Goal: Information Seeking & Learning: Learn about a topic

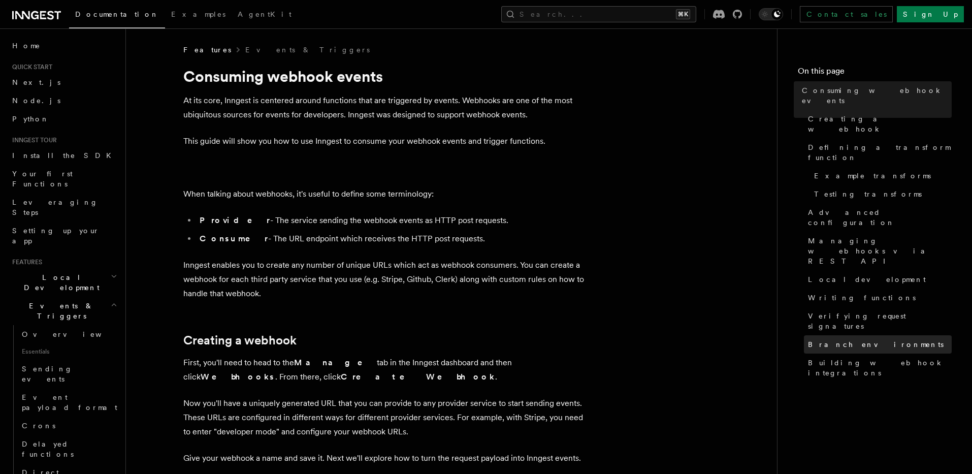
click at [835, 339] on span "Branch environments" at bounding box center [876, 344] width 136 height 10
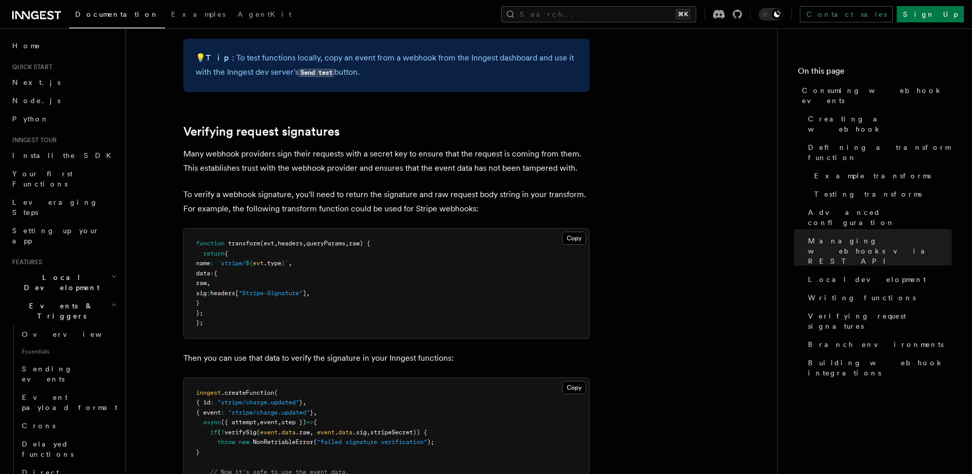
scroll to position [2902, 0]
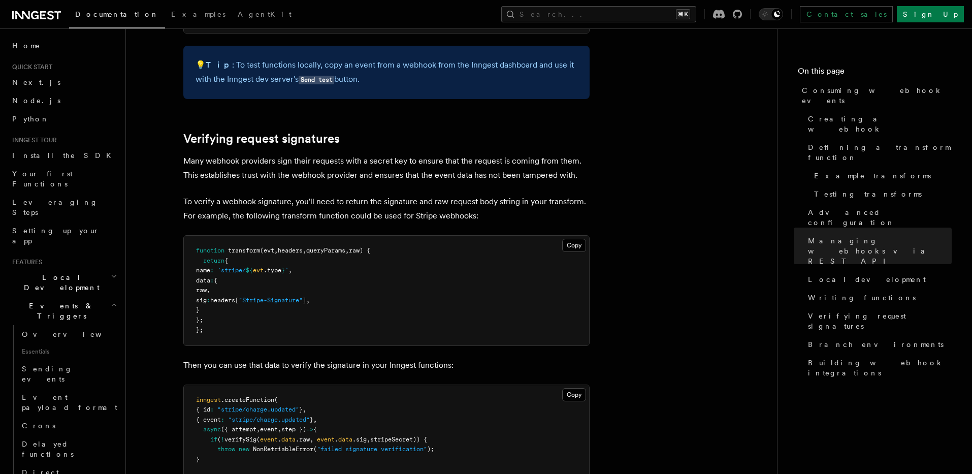
drag, startPoint x: 886, startPoint y: 314, endPoint x: 876, endPoint y: 313, distance: 9.7
click at [885, 314] on nav "On this page Consuming webhook events Creating a webhook Defining a transform f…" at bounding box center [874, 250] width 195 height 445
click at [837, 114] on span "Creating a webhook" at bounding box center [880, 124] width 144 height 20
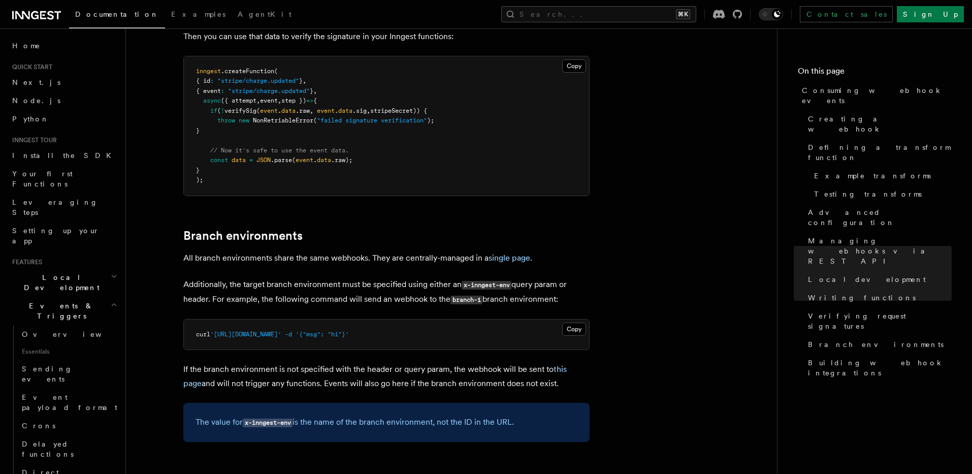
scroll to position [3232, 0]
click at [506, 251] on link "single page" at bounding box center [509, 256] width 42 height 10
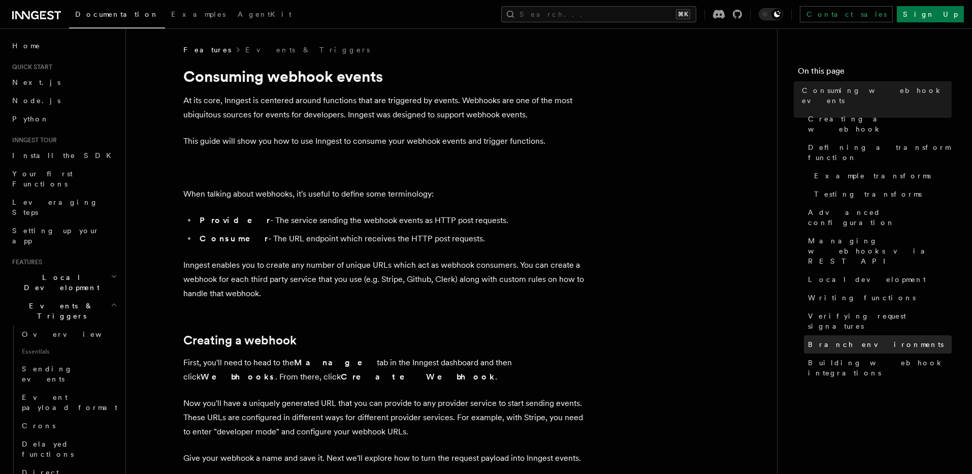
click at [846, 339] on span "Branch environments" at bounding box center [876, 344] width 136 height 10
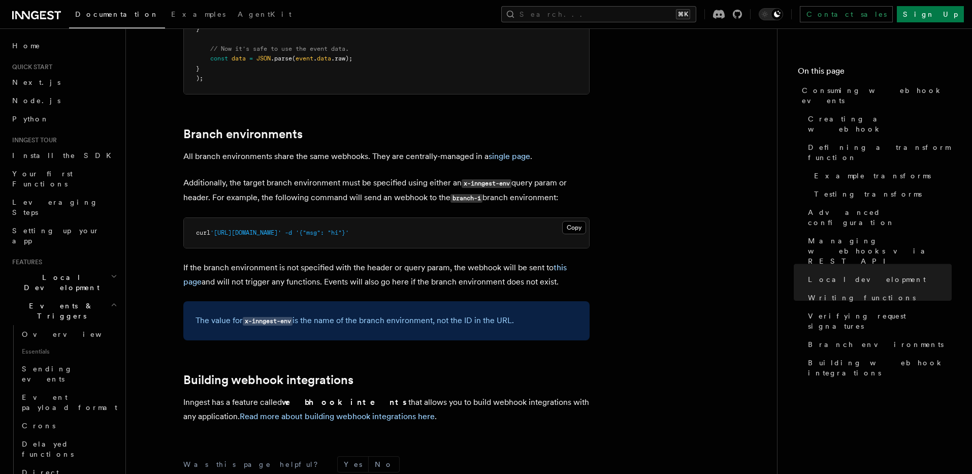
scroll to position [3330, 0]
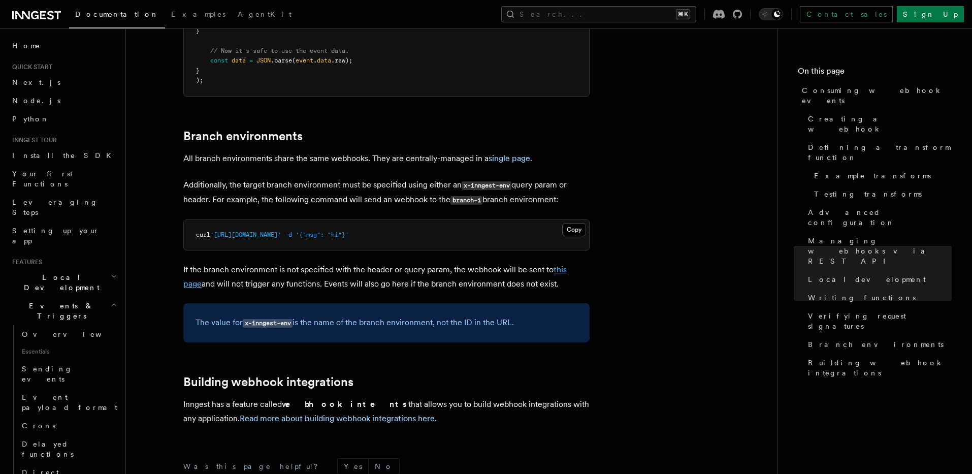
click at [567, 265] on link "this page" at bounding box center [374, 277] width 383 height 24
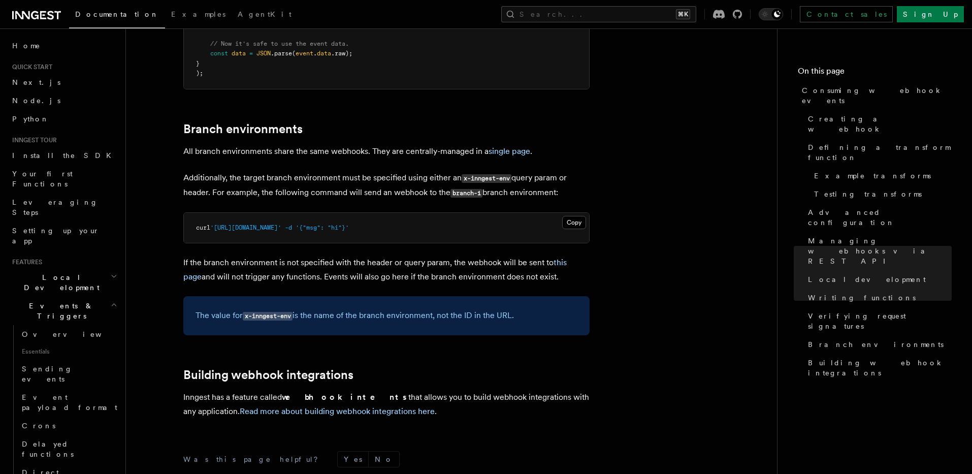
drag, startPoint x: 31, startPoint y: 34, endPoint x: 31, endPoint y: 24, distance: 10.2
click at [31, 35] on header "Search... Documentation Examples AgentKit Home Quick start Next.js Node.js Pyth…" at bounding box center [63, 250] width 126 height 445
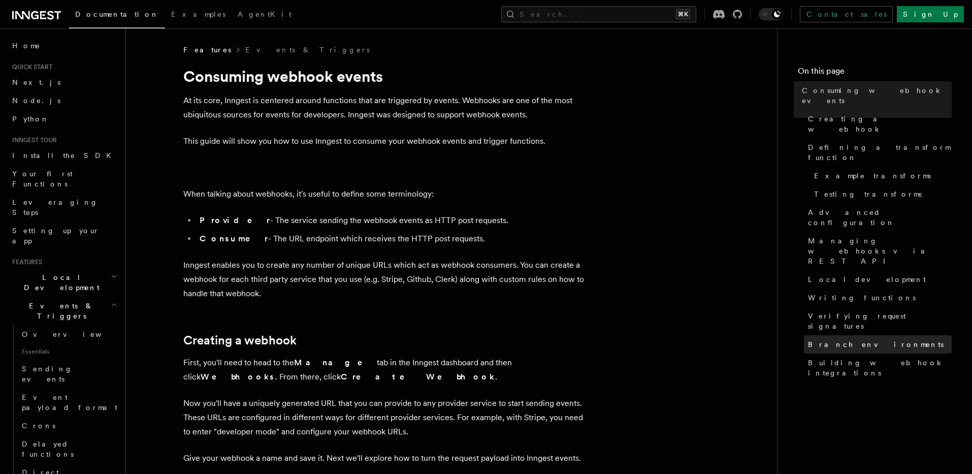
click at [847, 339] on span "Branch environments" at bounding box center [876, 344] width 136 height 10
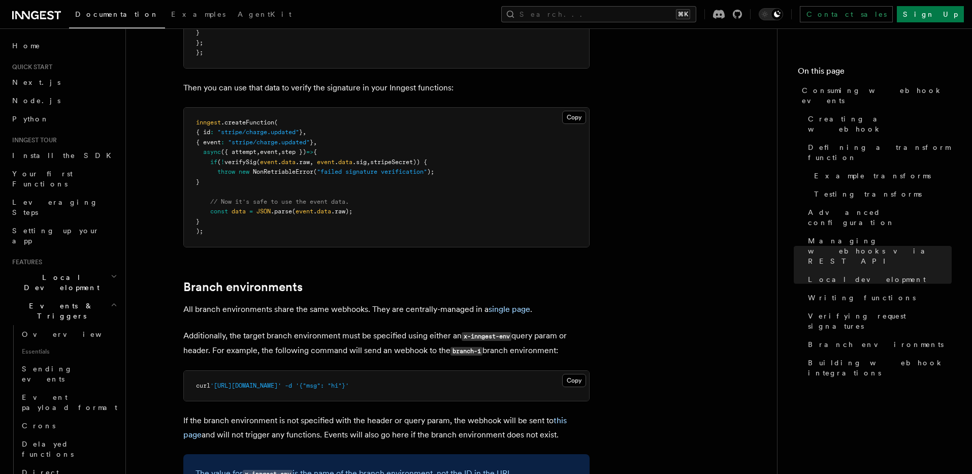
scroll to position [3194, 0]
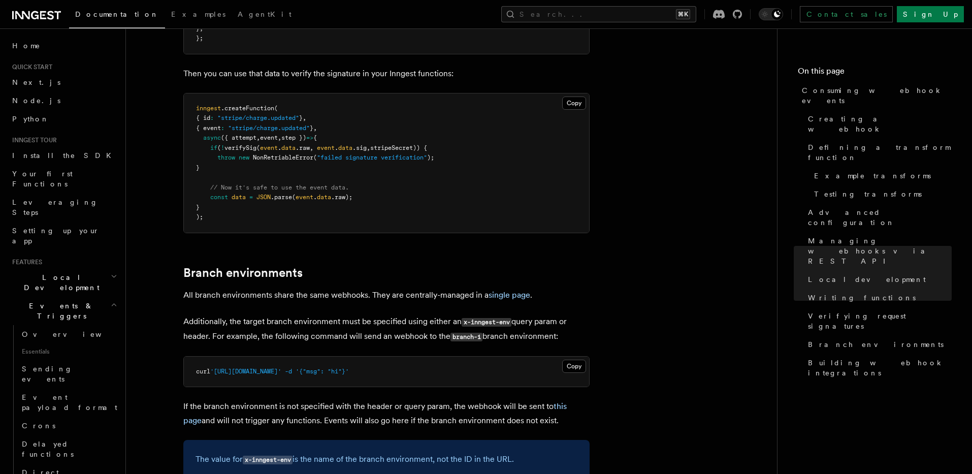
drag, startPoint x: 308, startPoint y: 303, endPoint x: 392, endPoint y: 301, distance: 84.3
click at [281, 368] on span "'https://inn.gs/e/REDACTED?x-inngest-env=branch-1'" at bounding box center [245, 371] width 71 height 7
copy span "?x-inngest-env=branch-1"
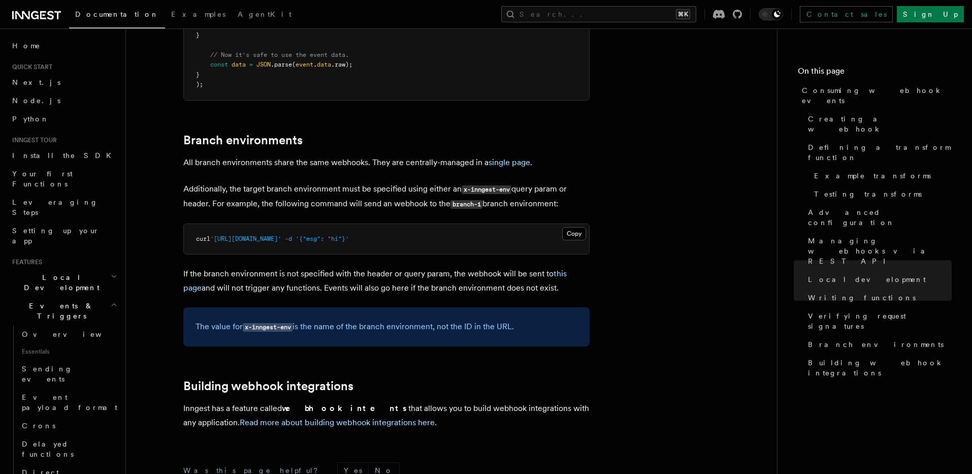
scroll to position [3320, 0]
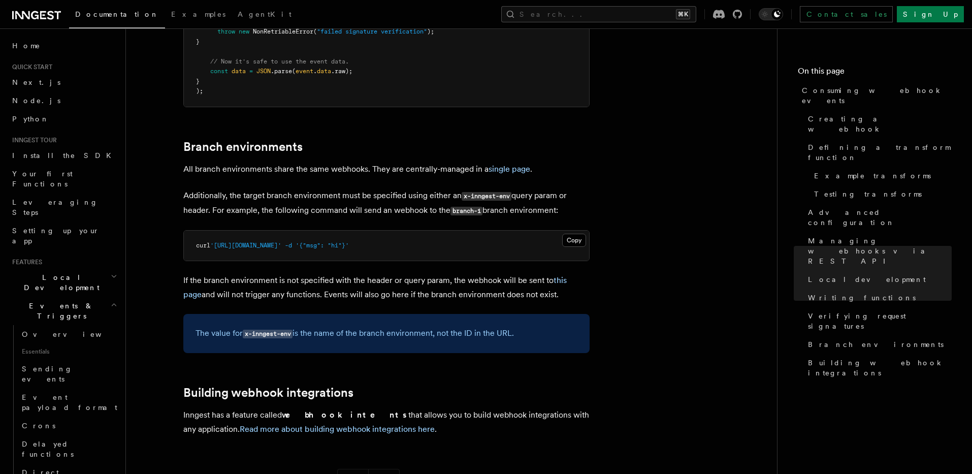
click at [485, 192] on code "x-inngest-env" at bounding box center [486, 196] width 50 height 9
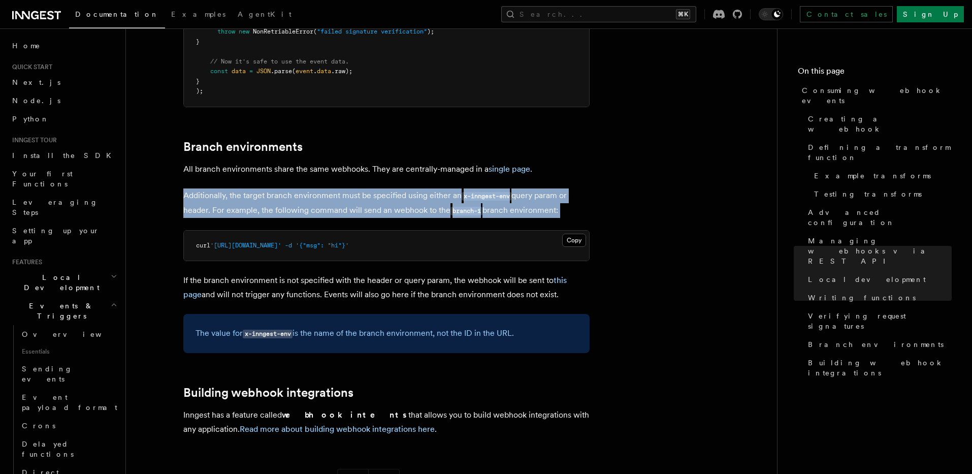
click at [485, 192] on code "x-inngest-env" at bounding box center [486, 196] width 50 height 9
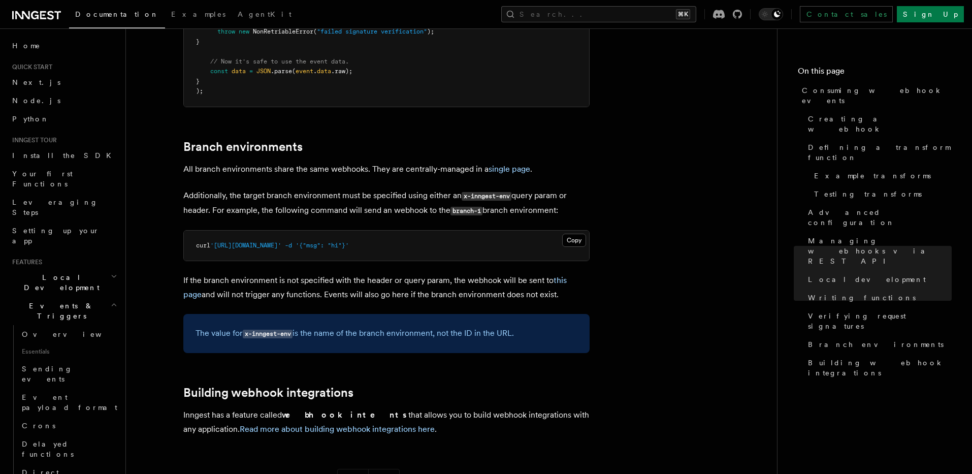
click at [505, 188] on p "Additionally, the target branch environment must be specified using either an x…" at bounding box center [386, 202] width 406 height 29
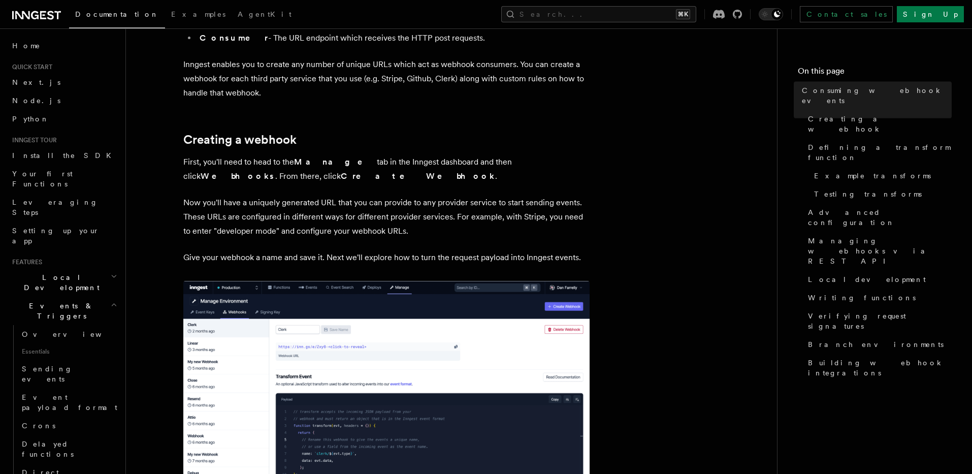
scroll to position [0, 0]
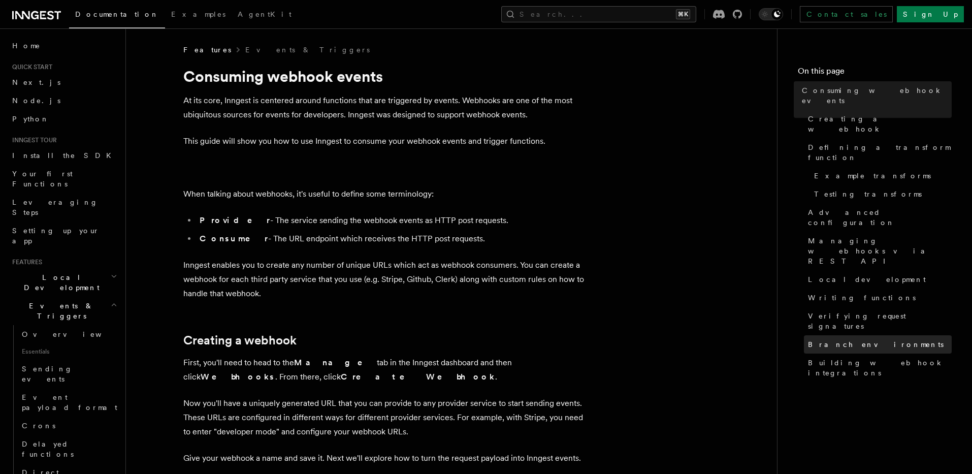
click at [848, 339] on span "Branch environments" at bounding box center [876, 344] width 136 height 10
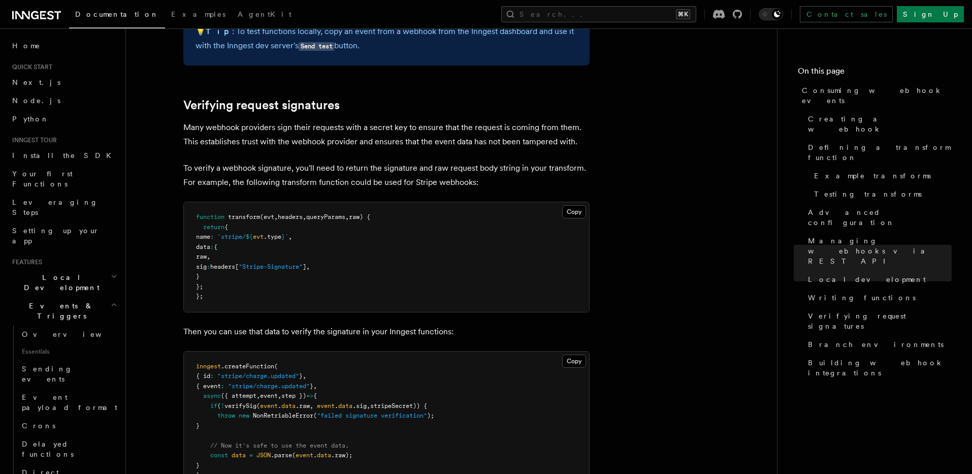
scroll to position [2963, 0]
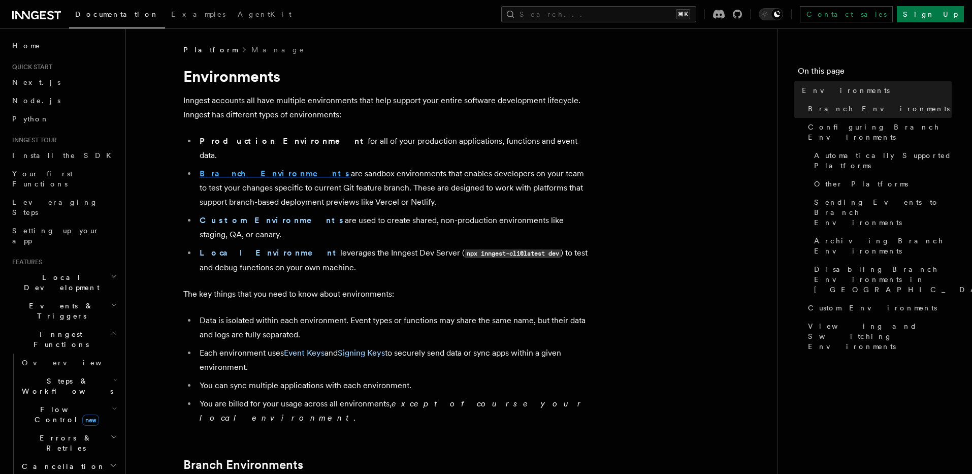
click at [233, 169] on strong "Branch Environments" at bounding box center [275, 174] width 151 height 10
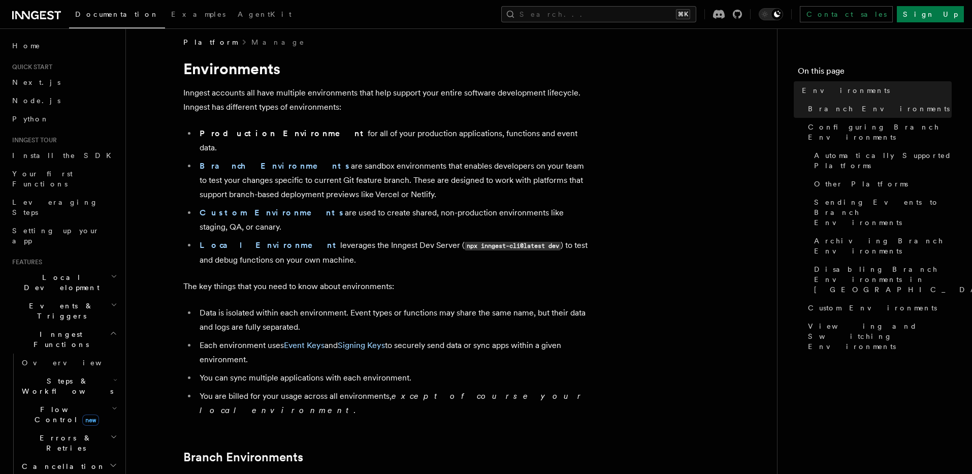
scroll to position [4, 0]
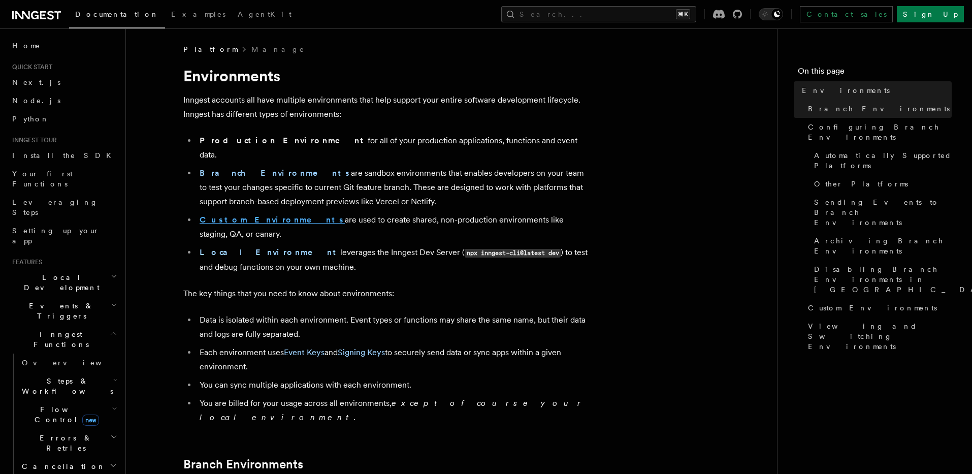
click at [224, 215] on strong "Custom Environments" at bounding box center [272, 220] width 145 height 10
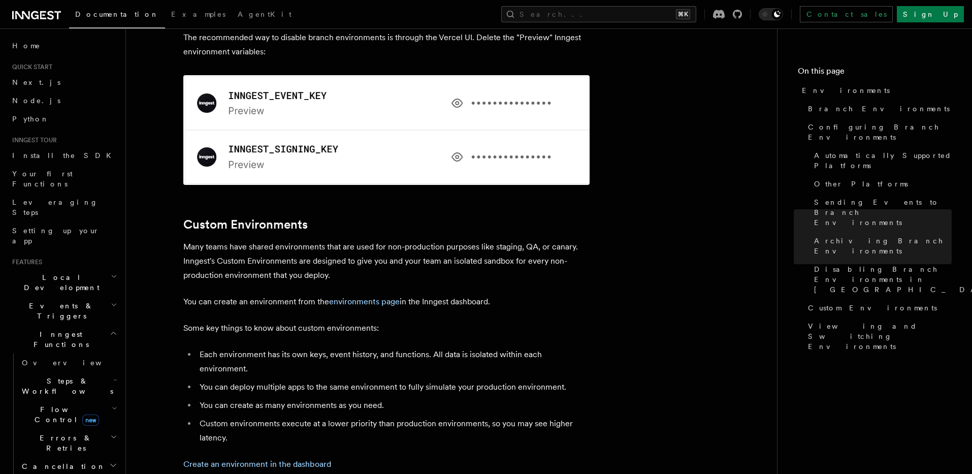
scroll to position [1927, 0]
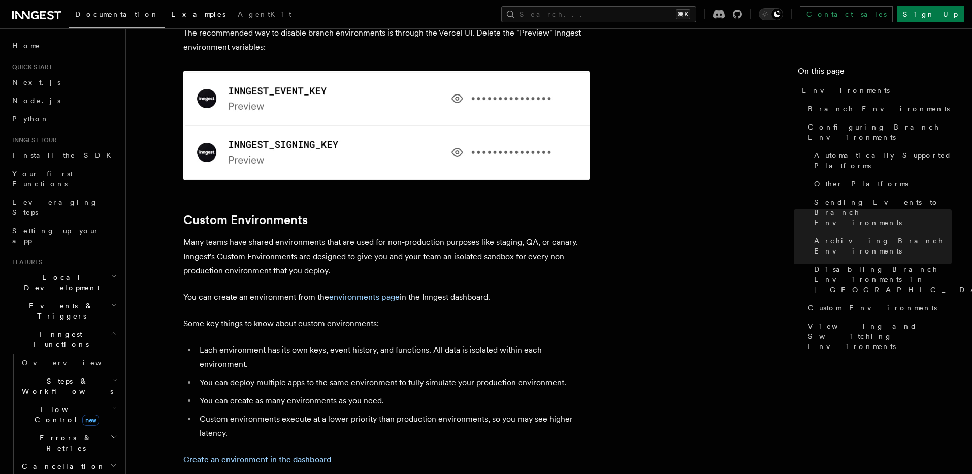
click at [171, 17] on span "Examples" at bounding box center [198, 14] width 54 height 8
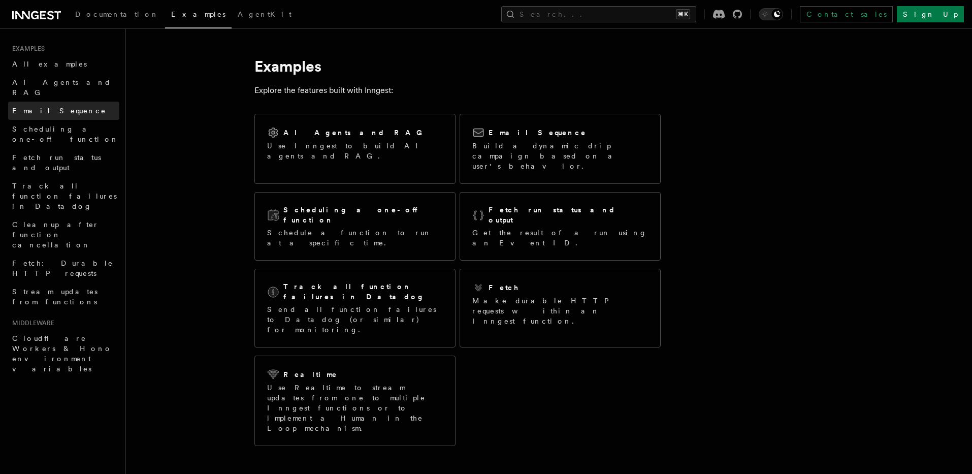
click at [43, 107] on span "Email Sequence" at bounding box center [59, 111] width 94 height 8
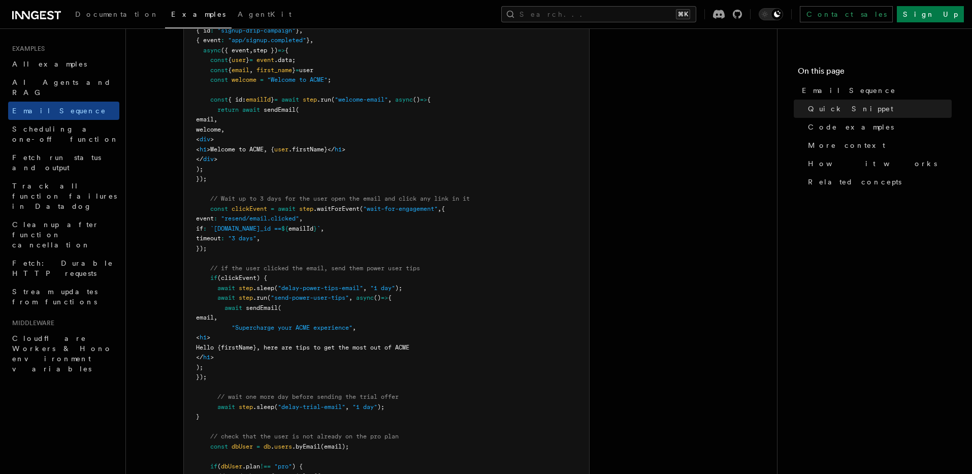
scroll to position [340, 0]
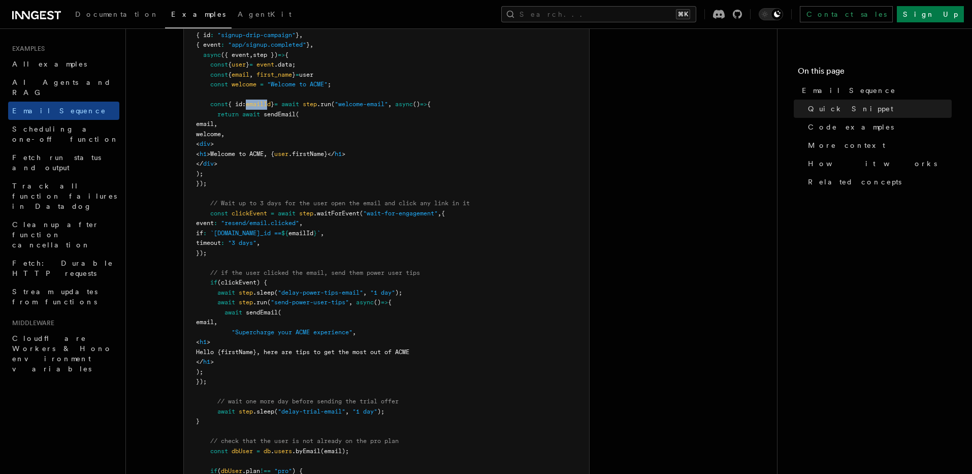
drag, startPoint x: 255, startPoint y: 105, endPoint x: 278, endPoint y: 105, distance: 22.9
click at [271, 105] on span "emailId" at bounding box center [258, 104] width 25 height 7
click at [288, 126] on pre "const signupDripCampaign = inngest .createFunction ( { id : "signup-drip-campai…" at bounding box center [386, 312] width 405 height 605
drag, startPoint x: 256, startPoint y: 105, endPoint x: 279, endPoint y: 104, distance: 23.4
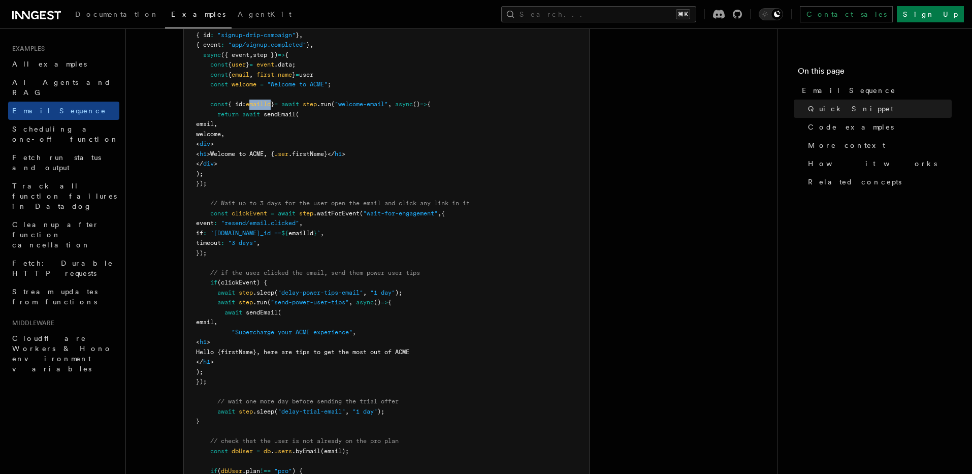
click at [271, 104] on span "emailId" at bounding box center [258, 104] width 25 height 7
click at [271, 105] on span "emailId" at bounding box center [258, 104] width 25 height 7
drag, startPoint x: 277, startPoint y: 115, endPoint x: 280, endPoint y: 107, distance: 8.7
click at [278, 113] on span "sendEmail" at bounding box center [279, 114] width 32 height 7
drag, startPoint x: 280, startPoint y: 104, endPoint x: 255, endPoint y: 103, distance: 25.4
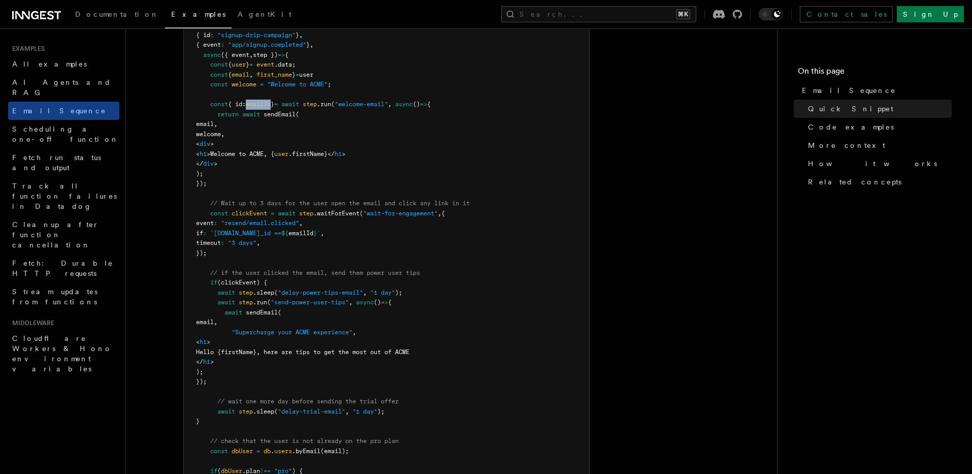
click at [254, 102] on span "const { id: emailId } = await step .run ( "welcome-email" , async () => {" at bounding box center [313, 104] width 235 height 7
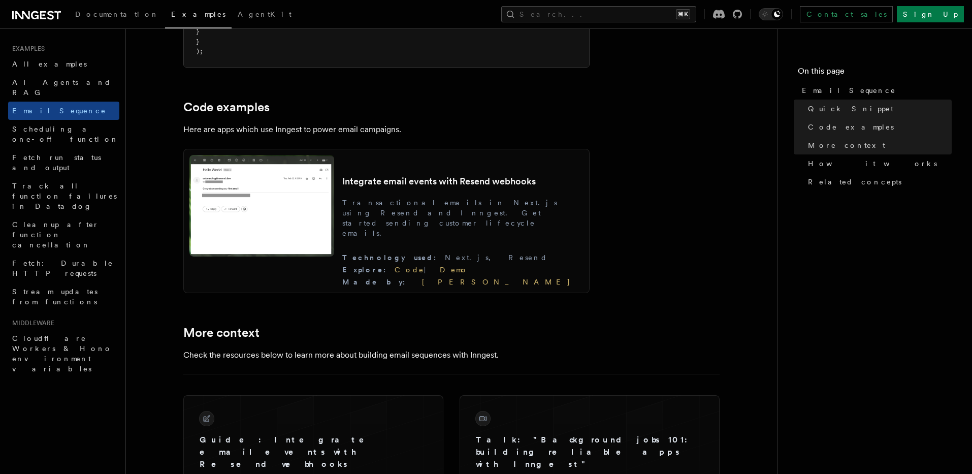
scroll to position [905, 0]
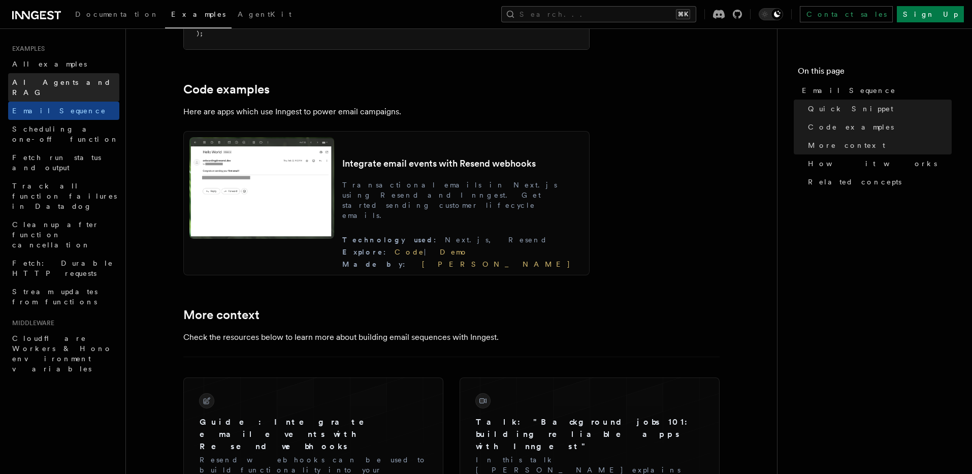
click at [37, 82] on span "AI Agents and RAG" at bounding box center [61, 87] width 99 height 18
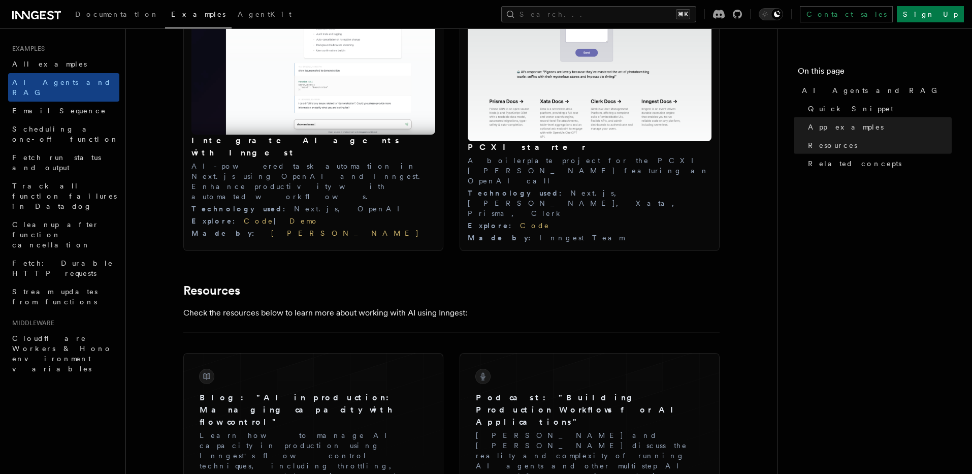
scroll to position [1179, 0]
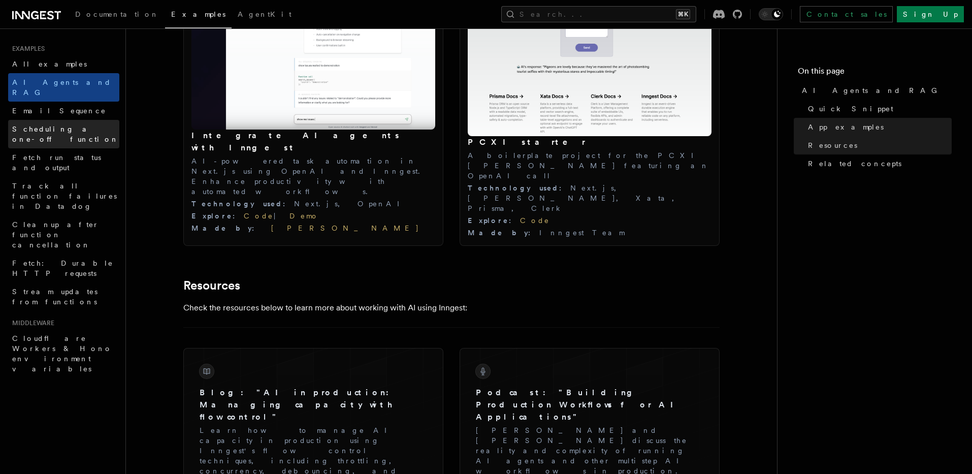
click at [50, 125] on span "Scheduling a one-off function" at bounding box center [65, 134] width 107 height 18
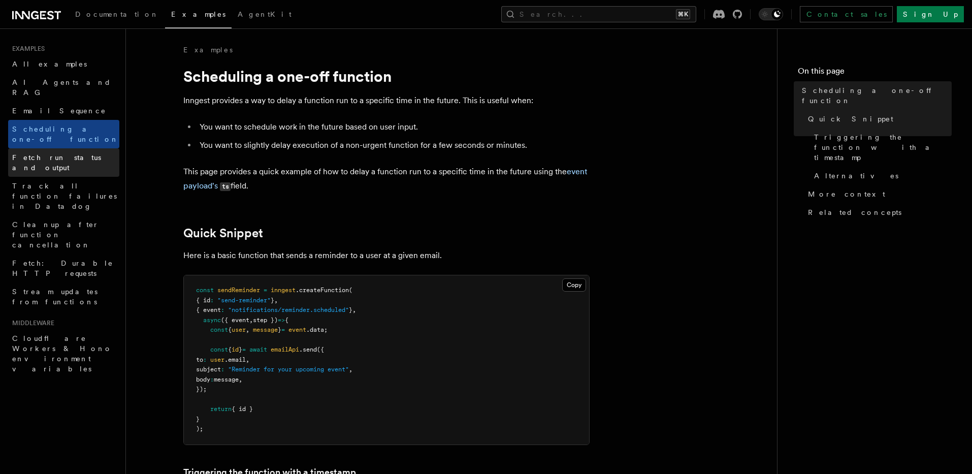
click at [43, 153] on span "Fetch run status and output" at bounding box center [56, 162] width 89 height 18
